Goal: Check status

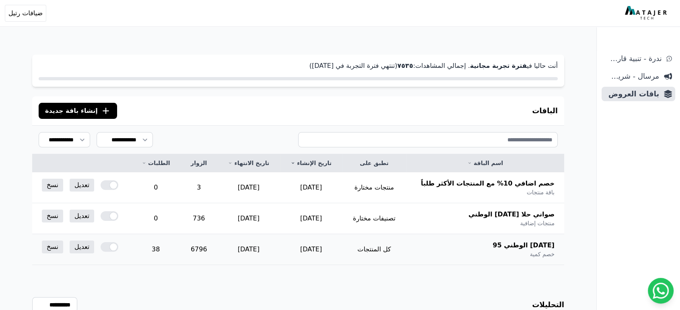
click at [113, 244] on div at bounding box center [110, 247] width 18 height 10
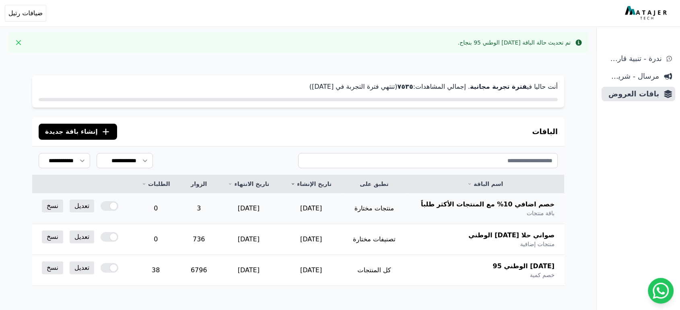
scroll to position [108, 0]
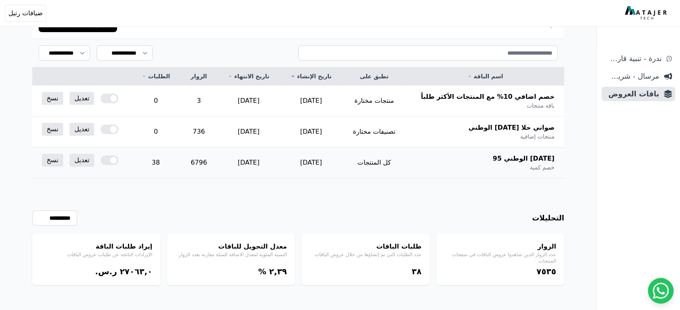
click at [248, 157] on td "[DATE]" at bounding box center [248, 163] width 63 height 31
click at [247, 157] on td "[DATE]" at bounding box center [248, 163] width 63 height 31
click at [246, 160] on td "[DATE]" at bounding box center [248, 163] width 63 height 31
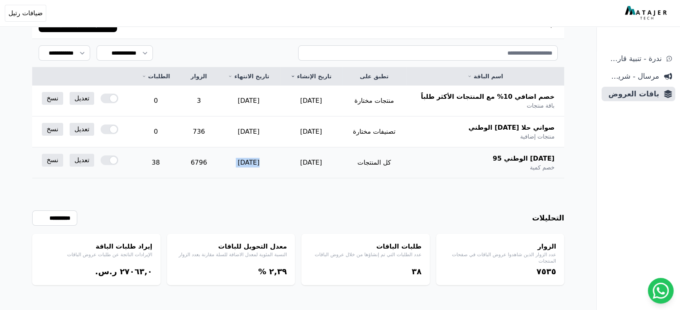
click at [246, 160] on td "[DATE]" at bounding box center [248, 163] width 63 height 31
click at [257, 177] on td "[DATE]" at bounding box center [248, 163] width 63 height 31
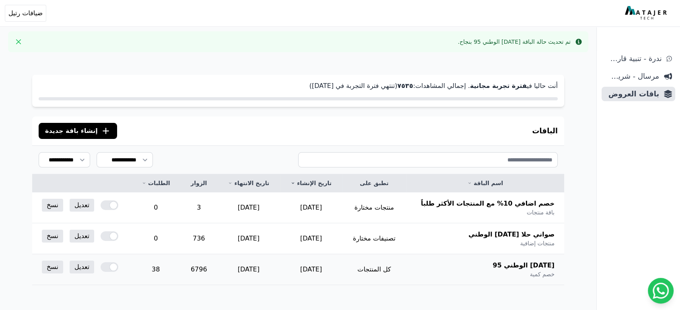
scroll to position [0, 0]
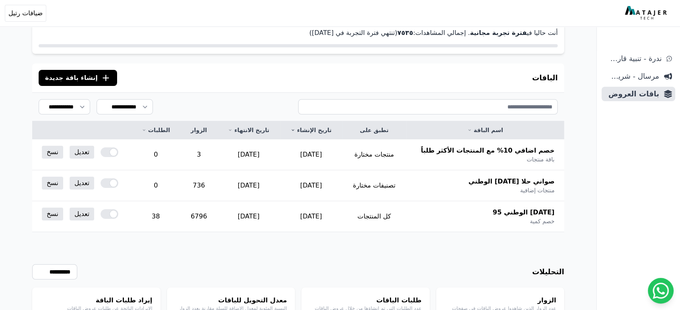
scroll to position [87, 0]
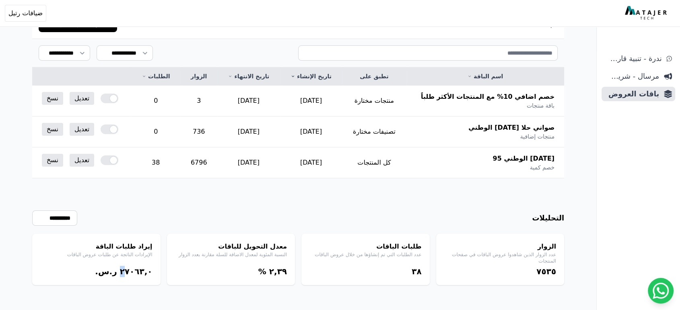
drag, startPoint x: 131, startPoint y: 271, endPoint x: 136, endPoint y: 272, distance: 5.6
click at [136, 272] on bdi "٢٧۰٦۳,۰" at bounding box center [136, 272] width 33 height 10
click at [137, 271] on bdi "٢٧۰٦۳,۰" at bounding box center [136, 272] width 33 height 10
drag, startPoint x: 135, startPoint y: 270, endPoint x: 128, endPoint y: 271, distance: 7.4
click at [128, 271] on bdi "٢٧۰٦۳,۰" at bounding box center [136, 272] width 33 height 10
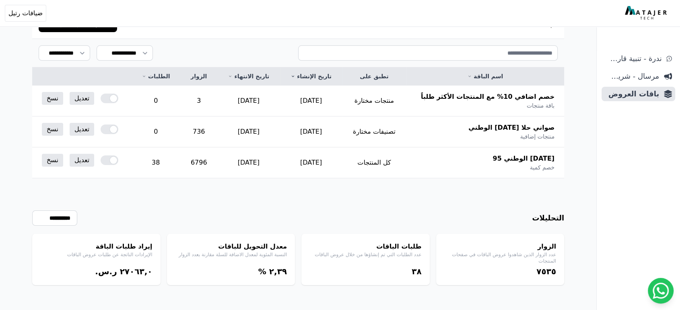
click at [142, 282] on div "إيراد طلبات الباقة الإيرادات الناتجة عن طلبات عروض الباقات ٢٧۰٦۳,۰ ر.س." at bounding box center [96, 259] width 128 height 51
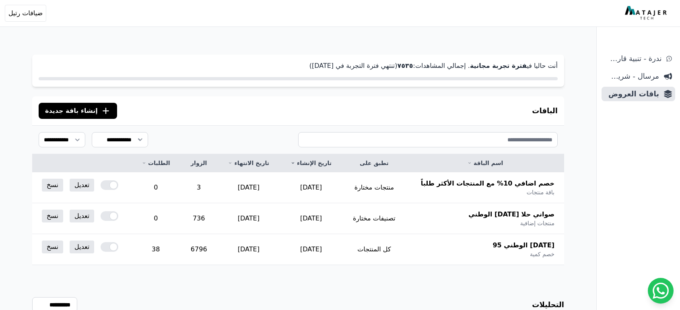
scroll to position [39, 0]
